Goal: Information Seeking & Learning: Learn about a topic

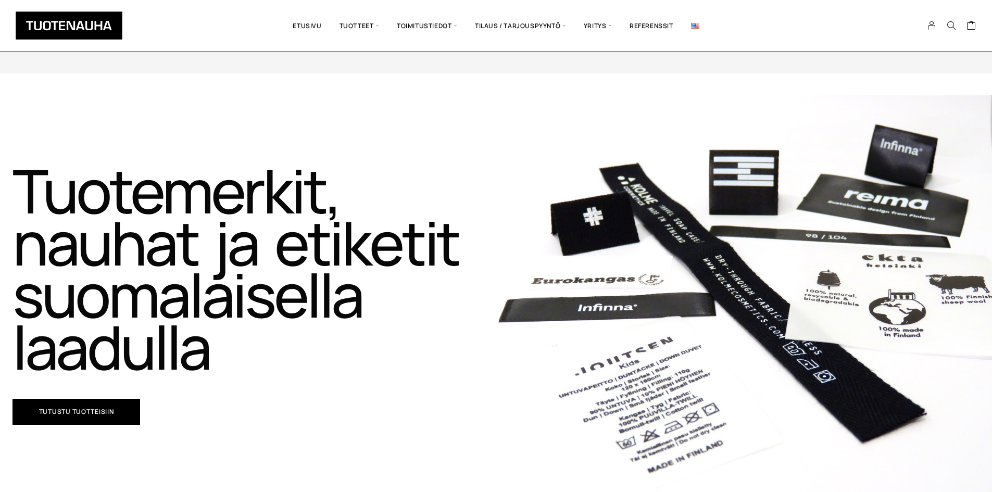
scroll to position [360, 0]
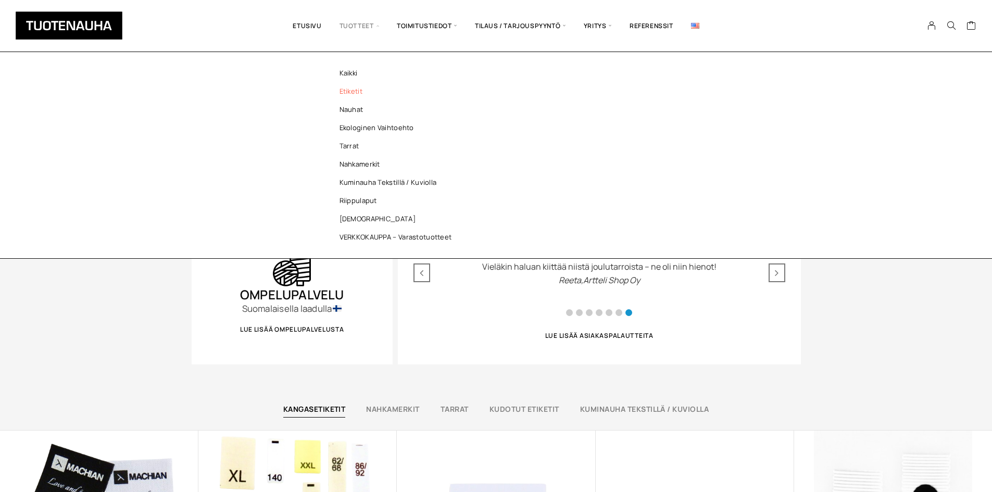
click at [368, 90] on link "Etiketit" at bounding box center [398, 91] width 151 height 18
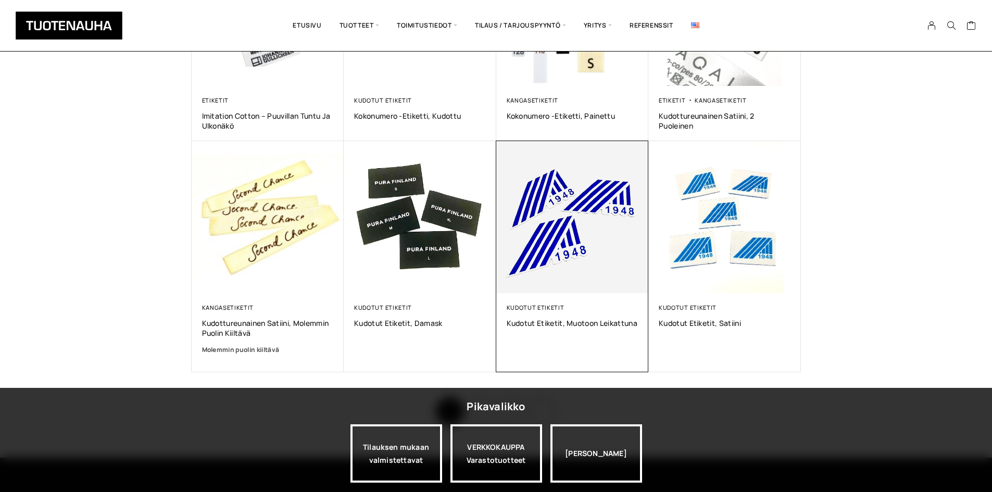
scroll to position [625, 0]
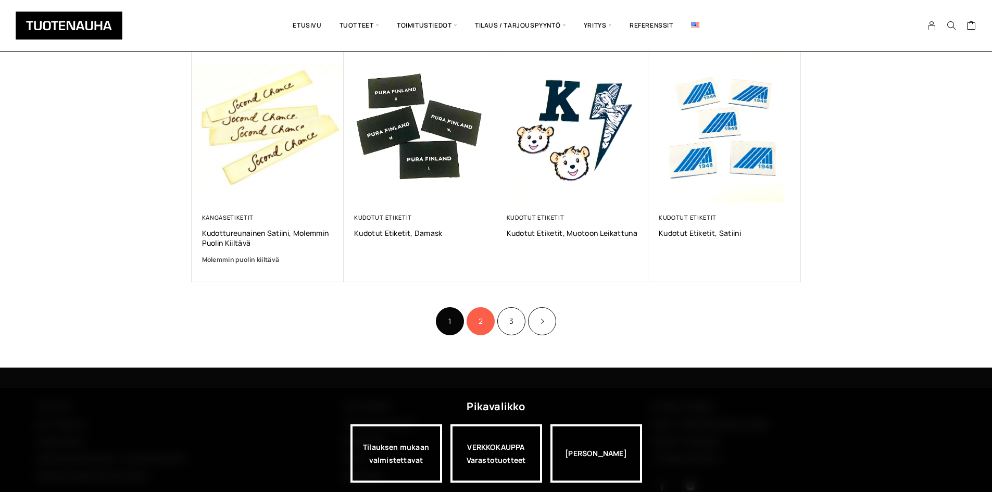
click at [480, 326] on link "2" at bounding box center [480, 321] width 28 height 28
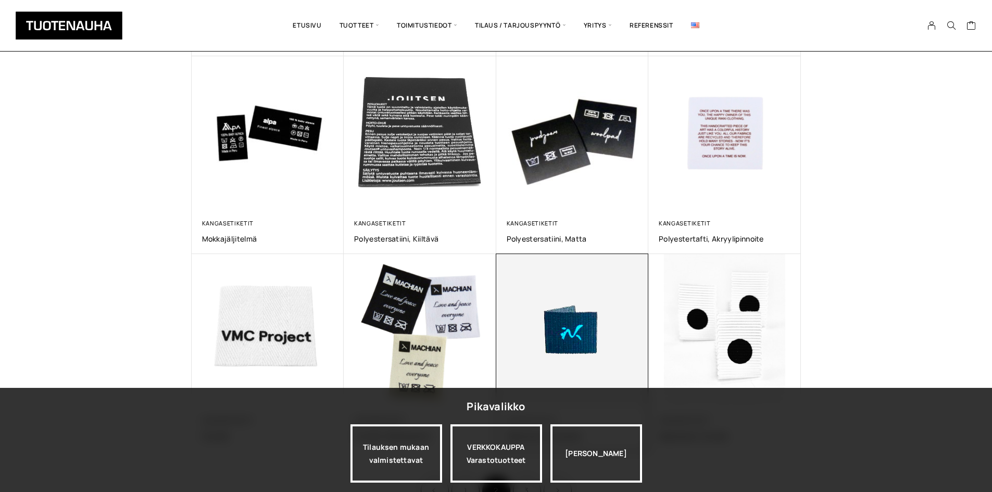
scroll to position [521, 0]
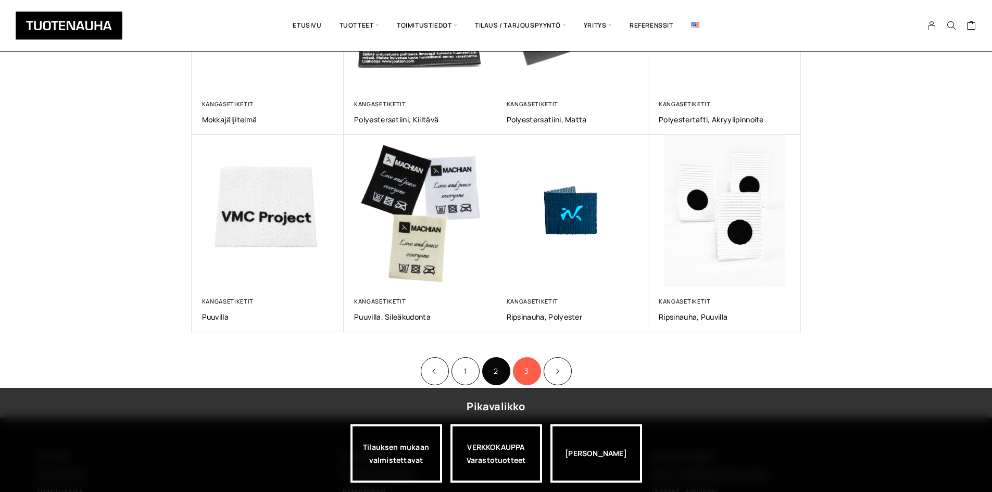
click at [536, 376] on link "3" at bounding box center [527, 371] width 28 height 28
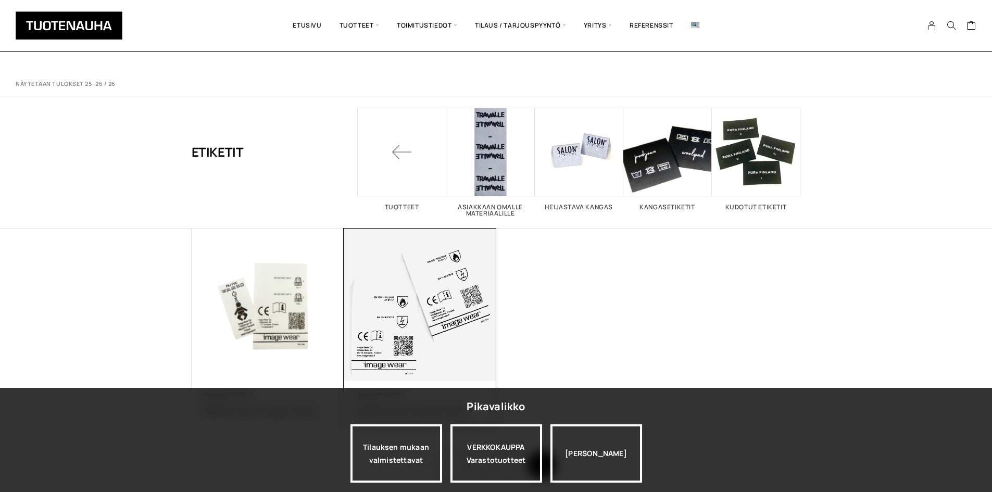
scroll to position [104, 0]
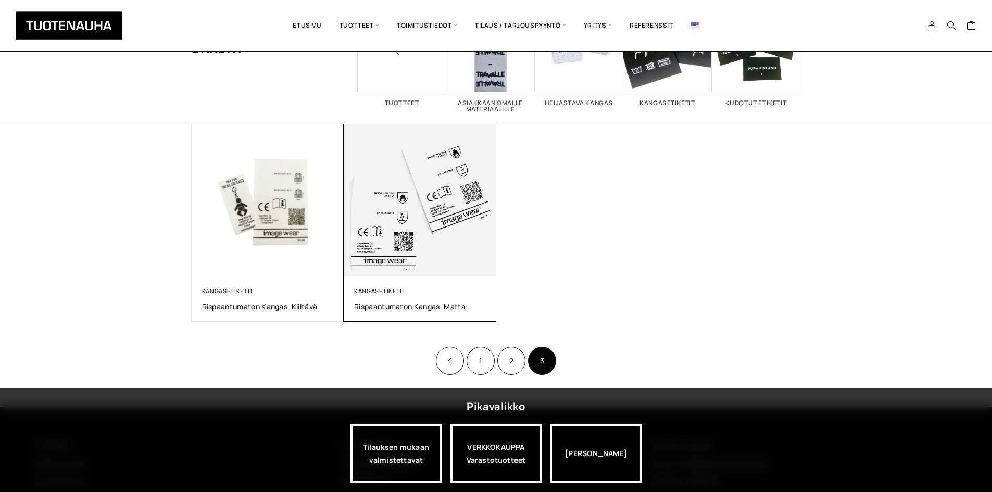
click at [396, 243] on img at bounding box center [420, 200] width 153 height 153
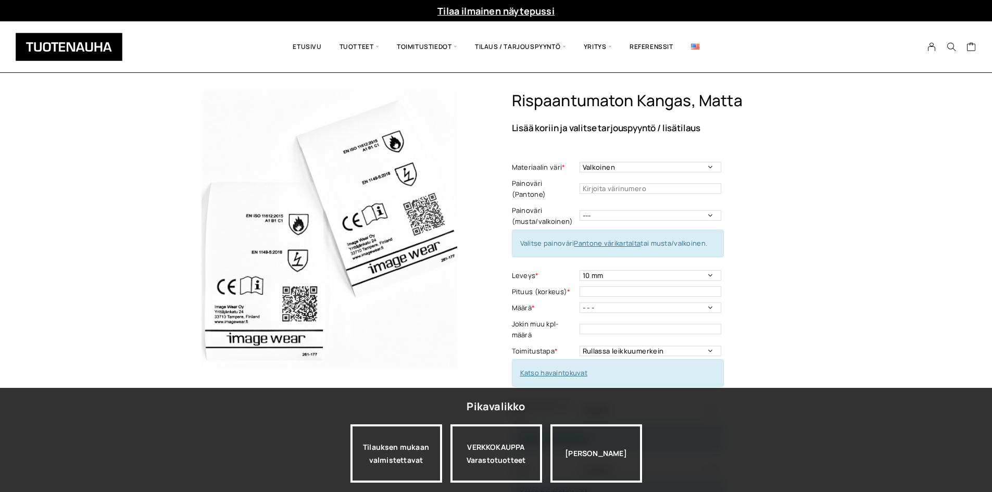
click at [368, 302] on img at bounding box center [330, 229] width 276 height 276
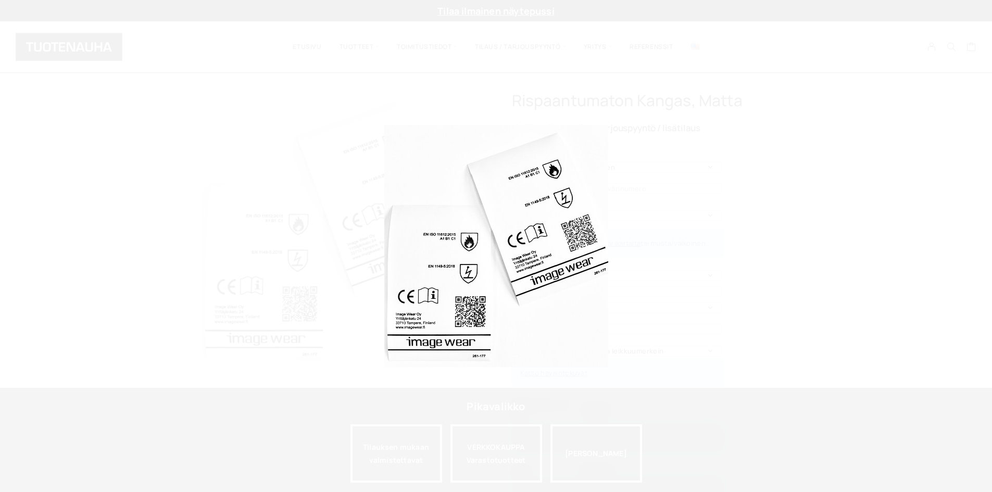
click at [777, 245] on div at bounding box center [628, 246] width 488 height 242
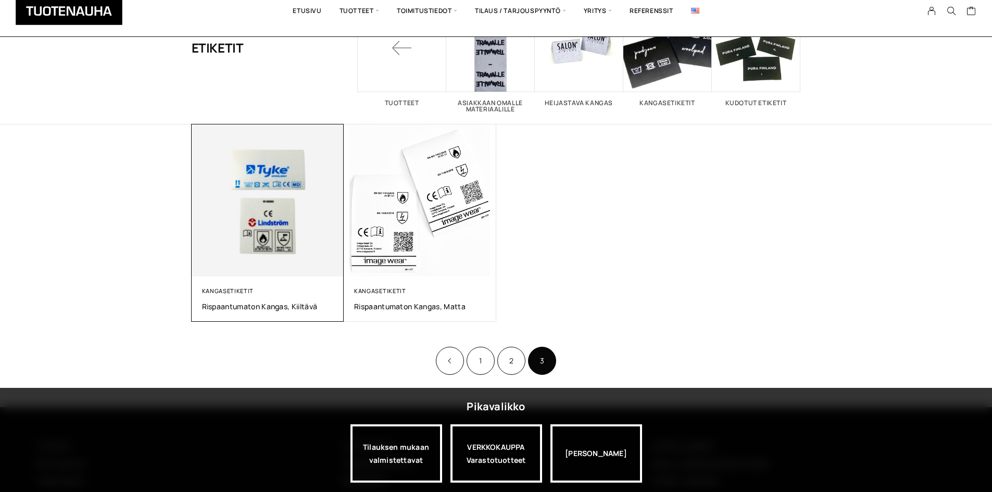
scroll to position [104, 0]
click at [311, 175] on img at bounding box center [267, 200] width 160 height 160
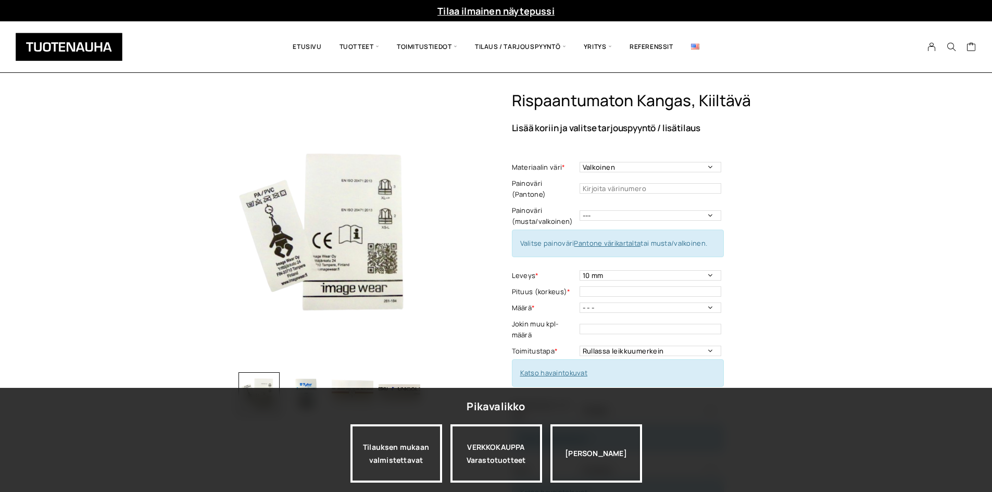
click at [340, 259] on img at bounding box center [330, 229] width 276 height 276
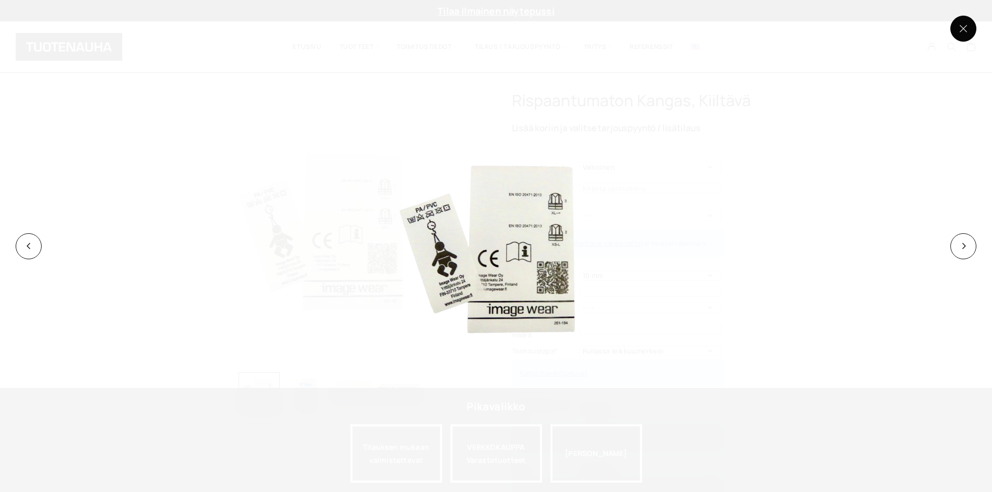
click at [964, 39] on button at bounding box center [963, 29] width 26 height 26
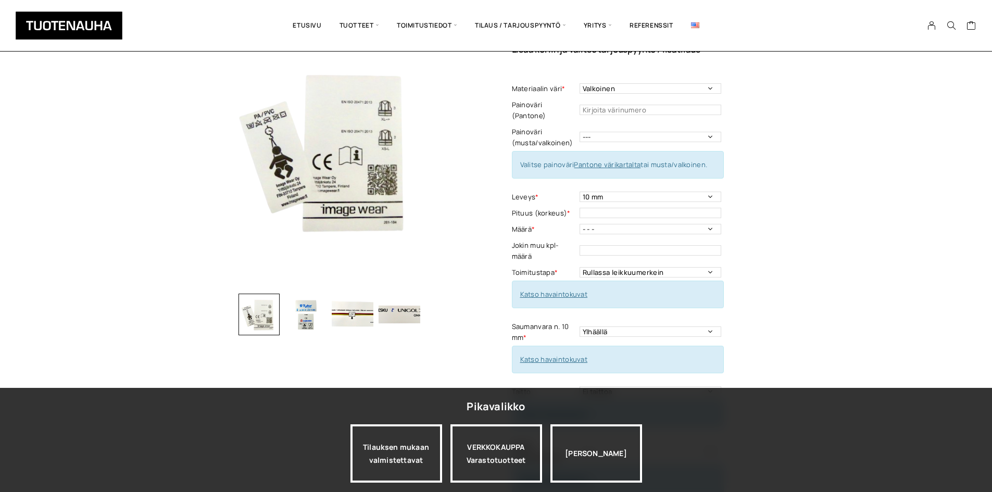
scroll to position [156, 0]
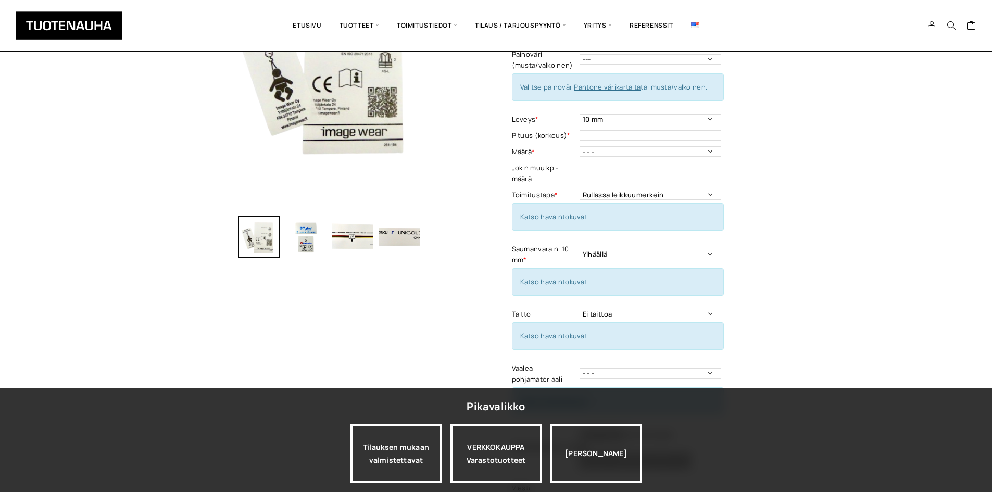
click at [406, 242] on img "button" at bounding box center [399, 237] width 42 height 42
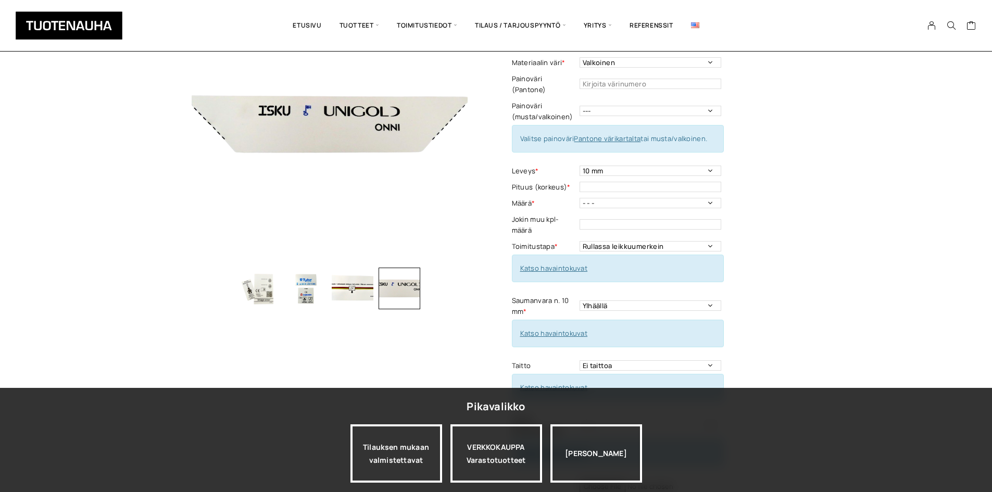
scroll to position [104, 0]
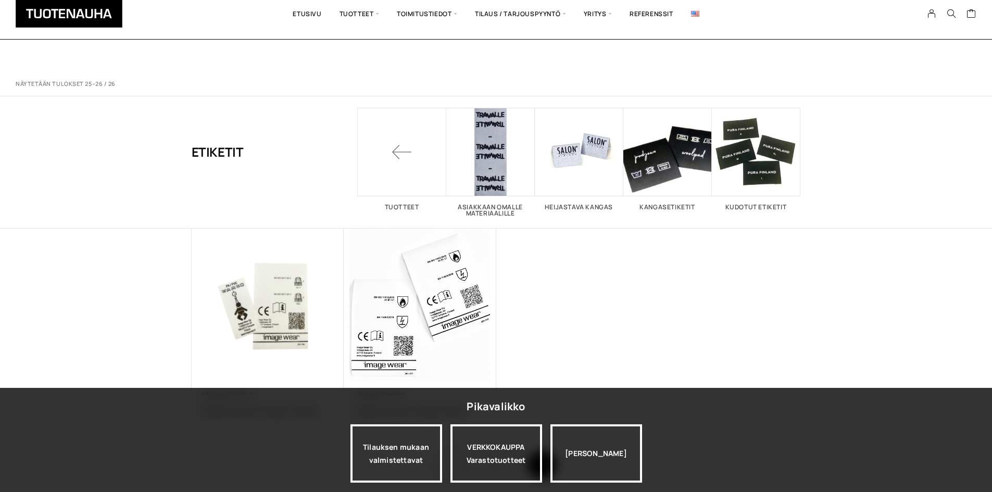
scroll to position [104, 0]
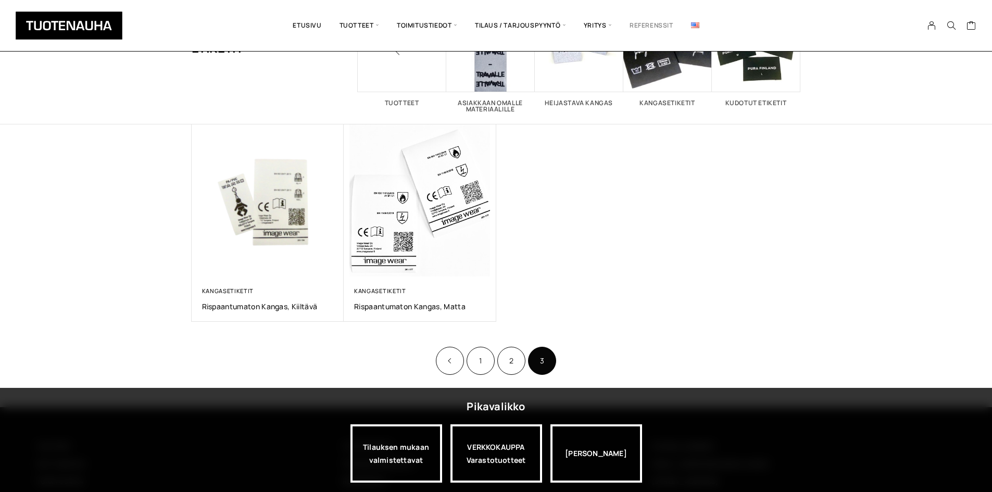
drag, startPoint x: 694, startPoint y: 22, endPoint x: 628, endPoint y: 37, distance: 67.2
click at [694, 22] on img at bounding box center [695, 25] width 8 height 6
